Goal: Communication & Community: Answer question/provide support

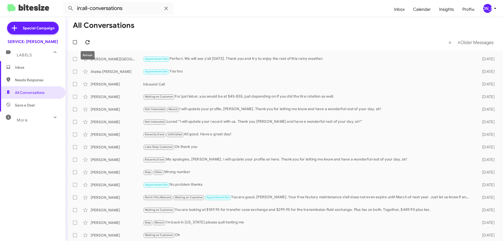
click at [86, 43] on icon at bounding box center [87, 42] width 6 height 6
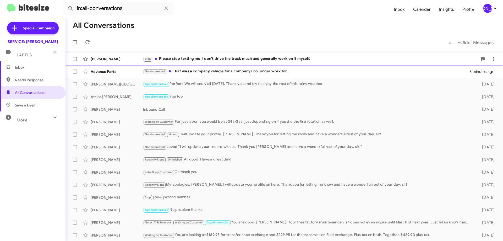
click at [344, 56] on div "Stop Please stop texting me. I don't drive the truck much and generally work on…" at bounding box center [310, 59] width 335 height 6
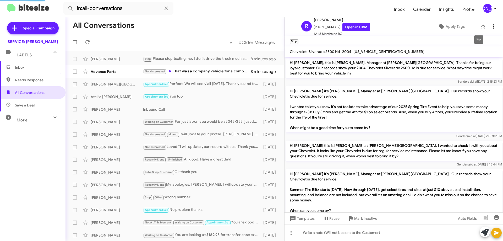
scroll to position [228, 0]
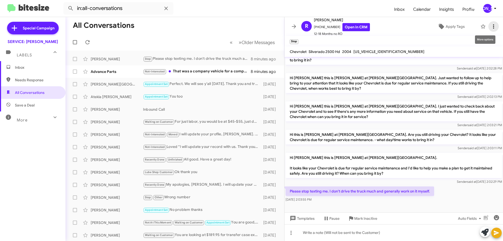
click at [493, 26] on icon at bounding box center [493, 26] width 1 height 4
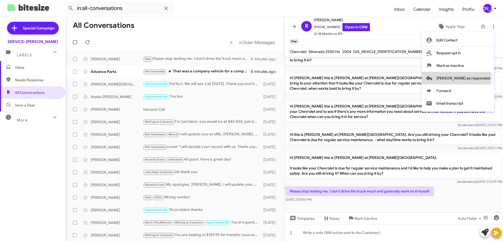
click at [477, 78] on span "[PERSON_NAME] as responded" at bounding box center [463, 78] width 54 height 13
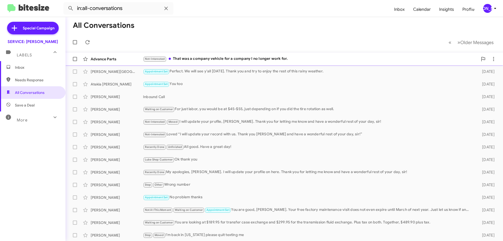
click at [269, 60] on div "Not-Interested That was a company vehicle for a company I no longer work for." at bounding box center [310, 59] width 335 height 6
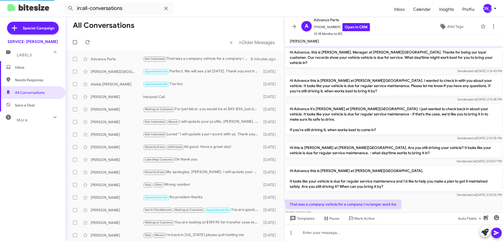
scroll to position [18, 0]
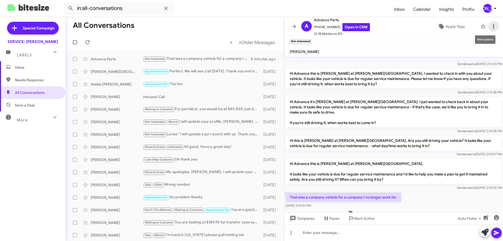
click at [490, 26] on icon at bounding box center [493, 26] width 6 height 6
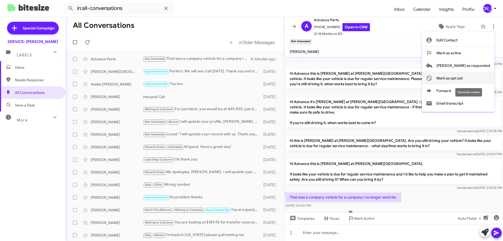
click at [462, 80] on span "Mark as opt out" at bounding box center [449, 78] width 26 height 13
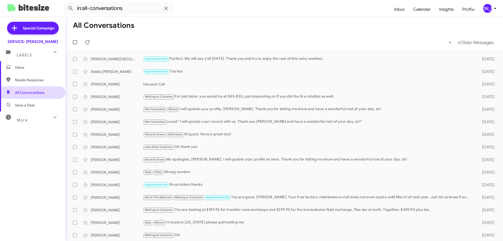
click at [35, 94] on span "All Conversations" at bounding box center [30, 92] width 30 height 5
click at [30, 69] on span "Inbox" at bounding box center [37, 67] width 44 height 5
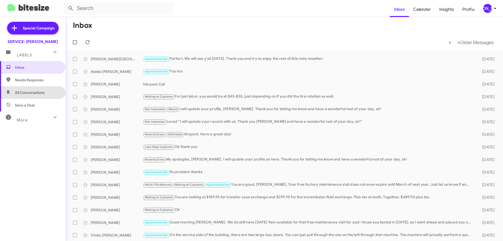
click at [35, 94] on span "All Conversations" at bounding box center [30, 92] width 30 height 5
type input "in:all-conversations"
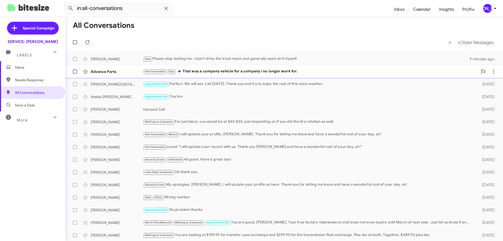
drag, startPoint x: 270, startPoint y: 70, endPoint x: 279, endPoint y: 67, distance: 9.8
click at [270, 70] on div "Not-Interested Stop That was a company vehicle for a company I no longer work f…" at bounding box center [310, 71] width 335 height 6
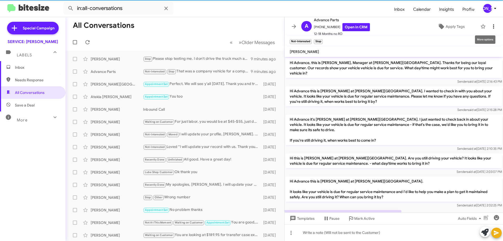
scroll to position [29, 0]
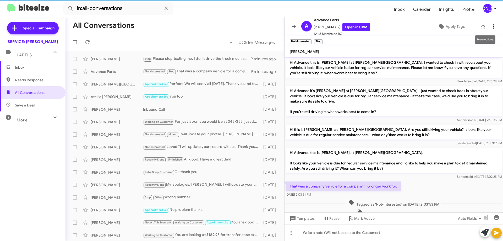
click at [490, 27] on icon at bounding box center [493, 26] width 6 height 6
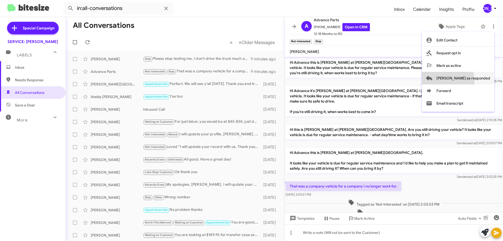
click at [459, 81] on span "[PERSON_NAME] as responded" at bounding box center [463, 78] width 54 height 13
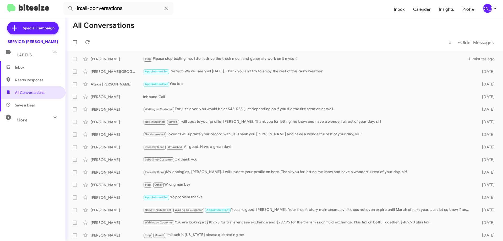
click at [93, 42] on mat-toolbar-row "« Previous » Next Older Messages" at bounding box center [283, 42] width 437 height 17
click at [90, 42] on icon at bounding box center [87, 42] width 6 height 6
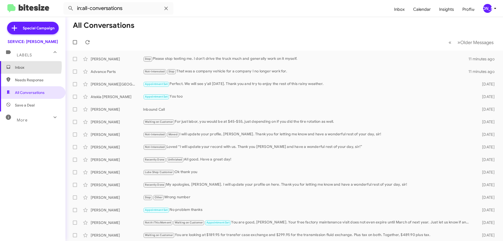
click at [27, 66] on span "Inbox" at bounding box center [37, 67] width 44 height 5
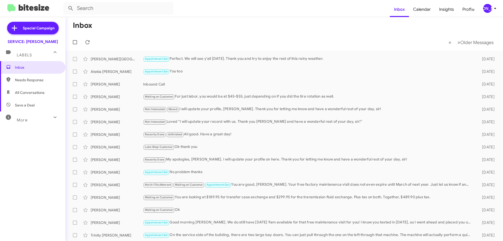
click at [92, 38] on mat-toolbar-row "« Previous » Next Older Messages" at bounding box center [283, 42] width 437 height 17
click at [87, 43] on icon at bounding box center [87, 42] width 6 height 6
click at [91, 43] on span at bounding box center [87, 42] width 10 height 6
drag, startPoint x: 33, startPoint y: 91, endPoint x: 40, endPoint y: 89, distance: 7.2
click at [33, 92] on span "All Conversations" at bounding box center [30, 92] width 30 height 5
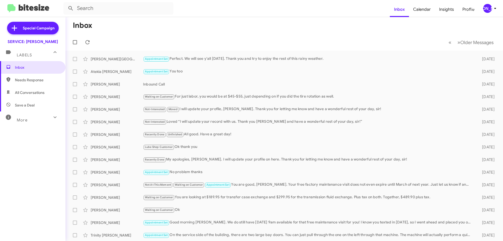
type input "in:all-conversations"
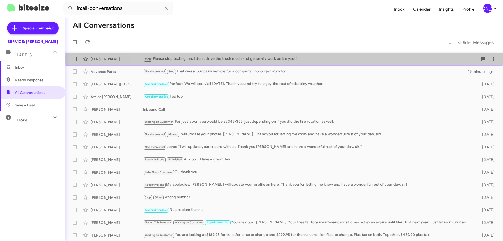
click at [420, 58] on div "Stop Please stop texting me. I don't drive the truck much and generally work on…" at bounding box center [310, 59] width 335 height 6
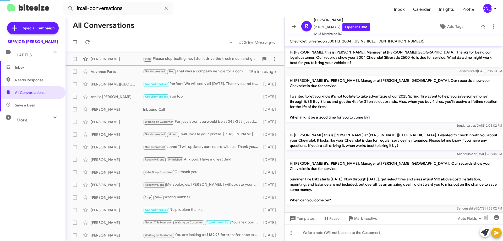
scroll to position [217, 0]
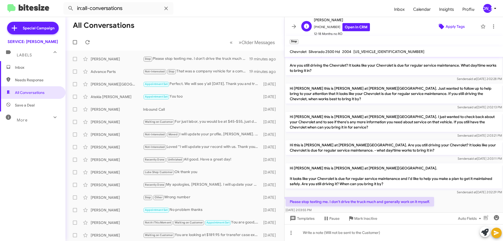
click at [453, 26] on span "Apply Tags" at bounding box center [454, 26] width 19 height 9
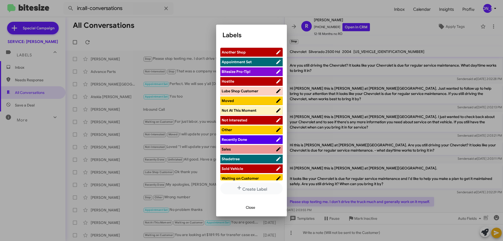
scroll to position [3, 0]
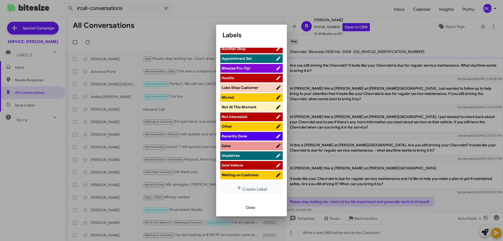
click at [246, 155] on span "Shadetree" at bounding box center [248, 155] width 54 height 5
click at [249, 117] on span "Not Interested" at bounding box center [248, 116] width 54 height 5
click at [250, 208] on span "Close" at bounding box center [250, 206] width 9 height 9
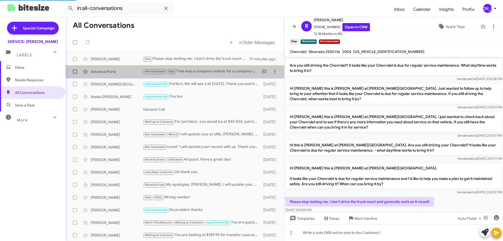
click at [231, 71] on div "Not-Interested Stop That was a company vehicle for a company I no longer work f…" at bounding box center [201, 71] width 116 height 6
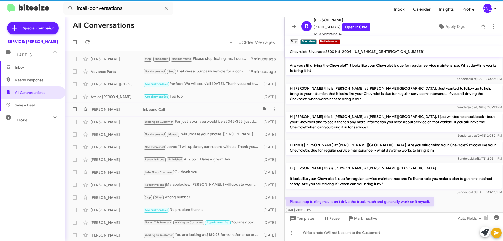
scroll to position [39, 0]
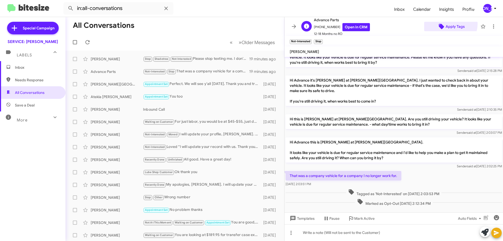
click at [446, 24] on span "Apply Tags" at bounding box center [454, 26] width 19 height 9
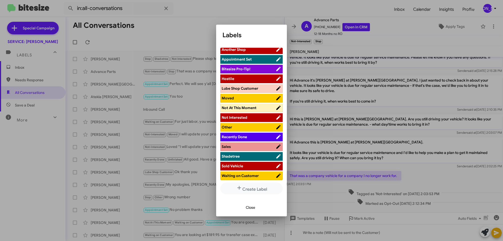
scroll to position [3, 0]
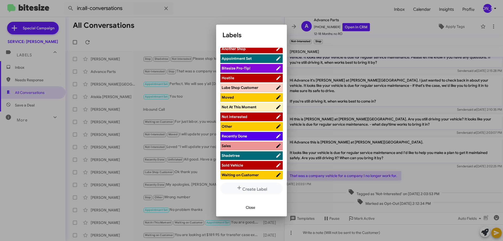
click at [259, 115] on span "Not Interested" at bounding box center [248, 116] width 54 height 5
click at [249, 209] on span "Close" at bounding box center [250, 206] width 9 height 9
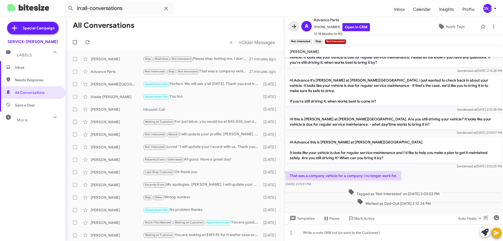
click at [294, 23] on icon at bounding box center [294, 26] width 6 height 6
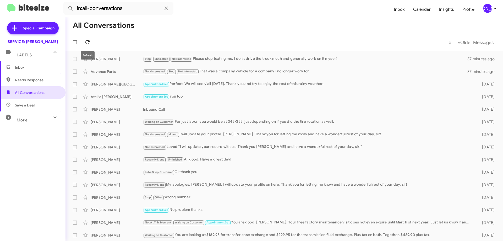
click at [89, 41] on icon at bounding box center [87, 42] width 4 height 4
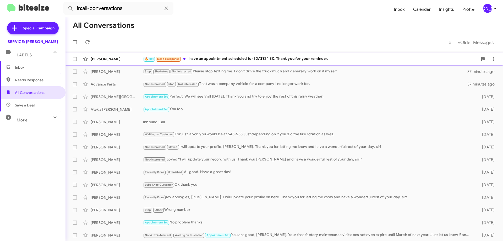
click at [212, 60] on div "🔥 Hot Needs Response I have an appointment scheduled for [DATE] 1:30. Thank you…" at bounding box center [310, 59] width 335 height 6
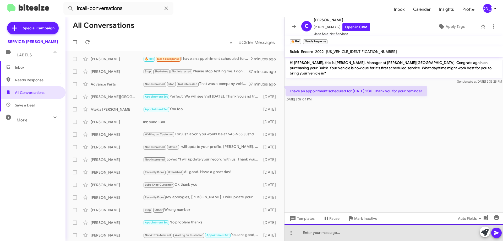
click at [358, 235] on div at bounding box center [393, 232] width 218 height 17
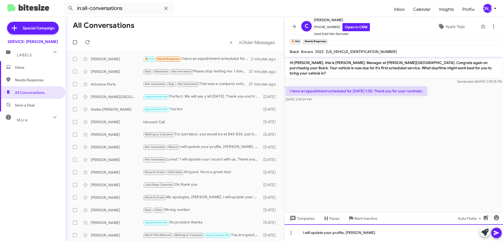
drag, startPoint x: 379, startPoint y: 237, endPoint x: 377, endPoint y: 235, distance: 3.3
click at [379, 237] on div "I will update your profile, [PERSON_NAME]." at bounding box center [393, 232] width 218 height 17
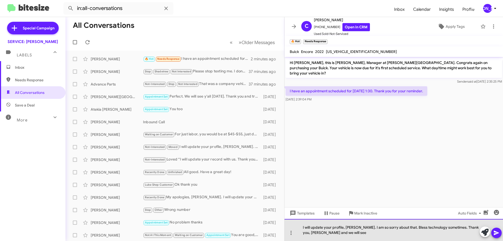
click at [363, 232] on div "I will update your profile, [PERSON_NAME]. I am so sorry about that. Bless tech…" at bounding box center [393, 230] width 218 height 22
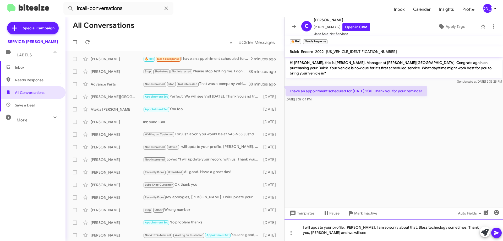
click at [378, 238] on div "I will update your profile, [PERSON_NAME]. I am so sorry about that. Bless tech…" at bounding box center [393, 230] width 218 height 22
click at [498, 232] on icon at bounding box center [495, 232] width 5 height 4
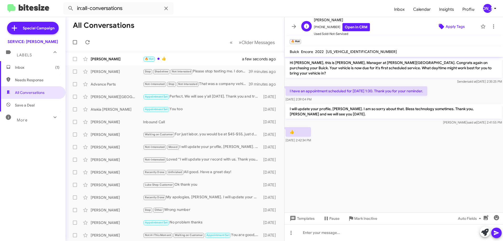
click at [453, 27] on span "Apply Tags" at bounding box center [454, 26] width 19 height 9
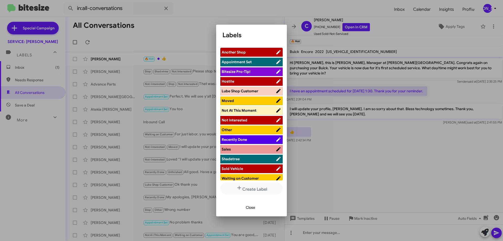
click at [257, 61] on span "Appointment Set" at bounding box center [248, 61] width 54 height 5
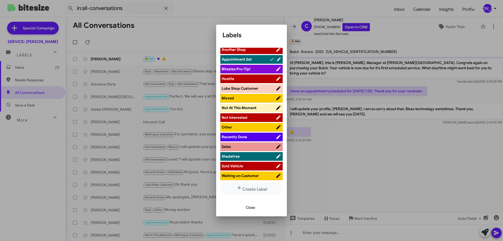
scroll to position [3, 0]
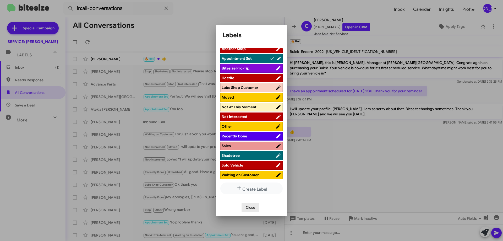
click at [250, 208] on span "Close" at bounding box center [250, 206] width 9 height 9
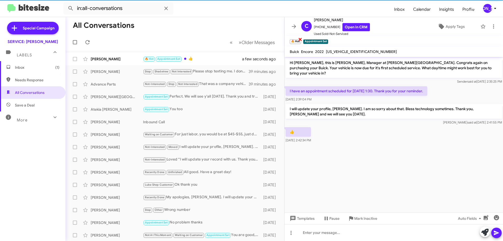
click at [299, 40] on span "×" at bounding box center [300, 39] width 4 height 6
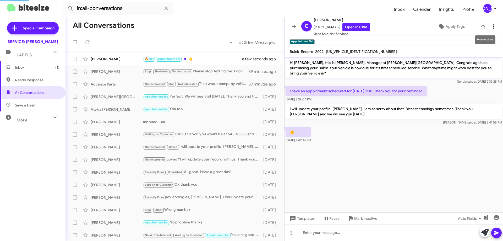
click at [490, 26] on icon at bounding box center [493, 26] width 6 height 6
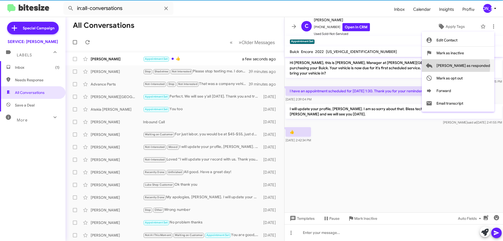
click at [476, 66] on span "[PERSON_NAME] as responded" at bounding box center [463, 65] width 54 height 13
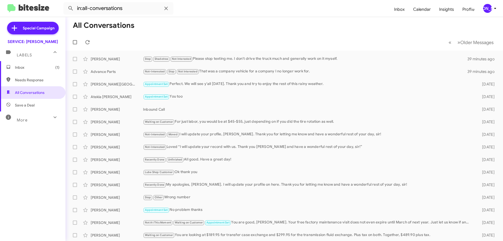
click at [42, 66] on span "Inbox (1)" at bounding box center [37, 67] width 44 height 5
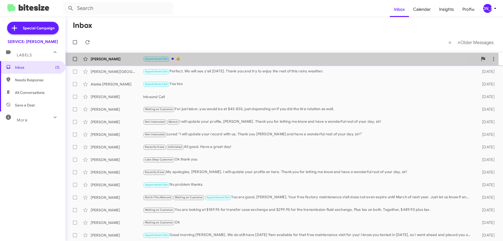
click at [216, 60] on div "Appointment Set 👍" at bounding box center [310, 59] width 335 height 6
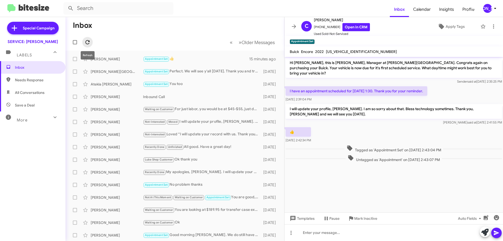
click at [91, 42] on span at bounding box center [87, 42] width 10 height 6
click at [293, 25] on icon at bounding box center [294, 26] width 6 height 6
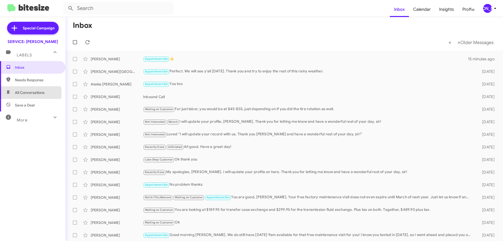
click at [27, 93] on span "All Conversations" at bounding box center [30, 92] width 30 height 5
type input "in:all-conversations"
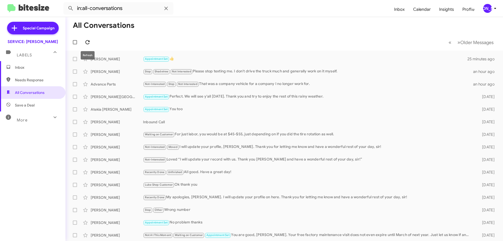
click at [88, 40] on icon at bounding box center [87, 42] width 6 height 6
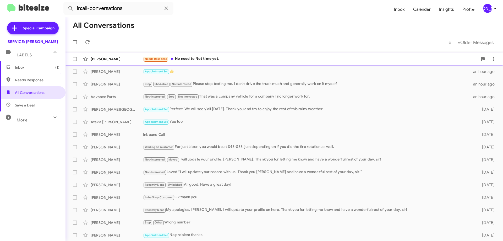
click at [242, 62] on div "Needs Response No need to Not time yet." at bounding box center [310, 59] width 335 height 6
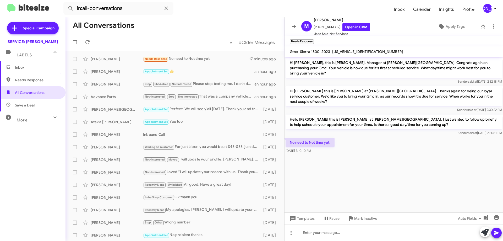
click at [357, 53] on span "[US_VEHICLE_IDENTIFICATION_NUMBER]" at bounding box center [367, 51] width 71 height 5
copy span "[US_VEHICLE_IDENTIFICATION_NUMBER]"
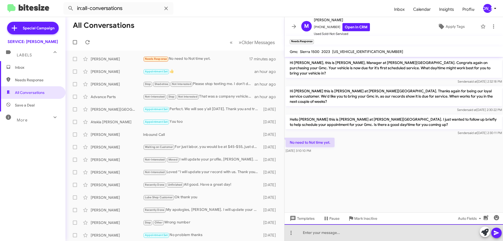
click at [326, 238] on div at bounding box center [393, 232] width 218 height 17
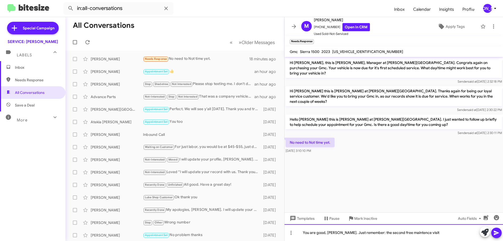
drag, startPoint x: 415, startPoint y: 232, endPoint x: 408, endPoint y: 230, distance: 7.3
click at [408, 230] on div "You are good, [PERSON_NAME]. Just remember: the second free maintence visit" at bounding box center [393, 232] width 218 height 17
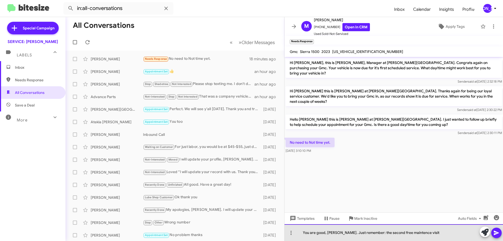
click at [421, 232] on div "You are good, [PERSON_NAME]. Just remember: the second free maintence visit" at bounding box center [393, 232] width 218 height 17
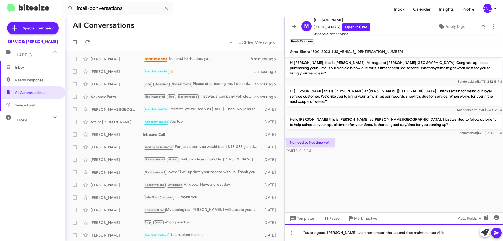
click at [443, 234] on div "You are good, [PERSON_NAME]. Just remember: the second free maintenance visit" at bounding box center [393, 232] width 218 height 17
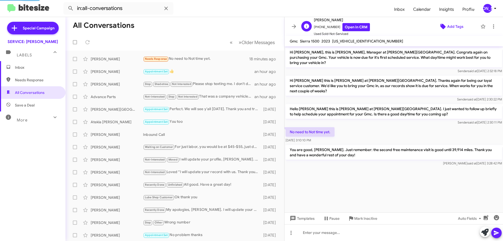
click at [447, 24] on span "Add Tags" at bounding box center [455, 26] width 16 height 9
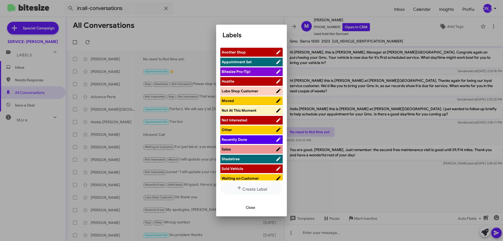
click at [244, 112] on span "Not At This Moment" at bounding box center [238, 110] width 35 height 5
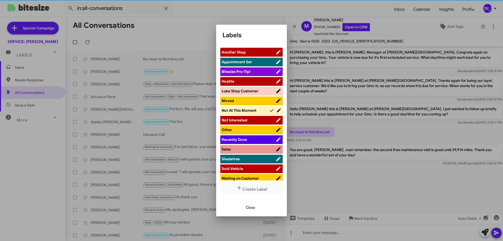
click at [239, 178] on span "Waiting on Customer" at bounding box center [239, 178] width 37 height 5
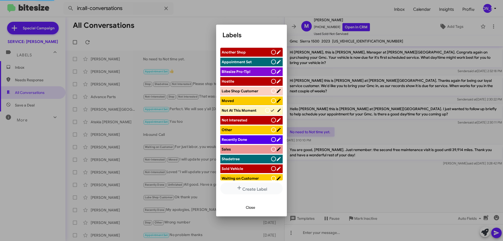
click at [250, 207] on span "Close" at bounding box center [250, 206] width 9 height 9
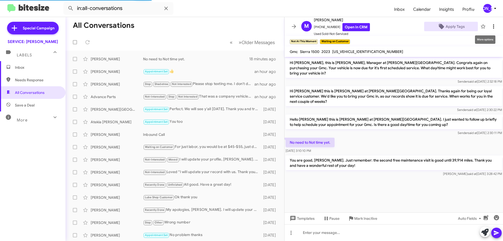
click at [490, 28] on icon at bounding box center [493, 26] width 6 height 6
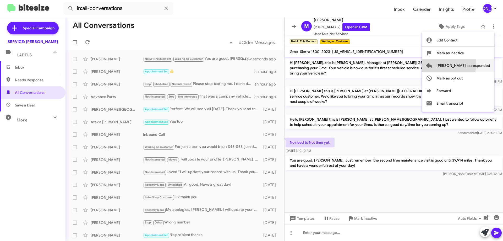
click at [469, 64] on span "[PERSON_NAME] as responded" at bounding box center [463, 65] width 54 height 13
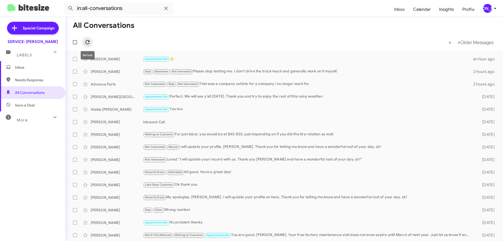
click at [90, 41] on icon at bounding box center [87, 42] width 6 height 6
